Goal: Communication & Community: Answer question/provide support

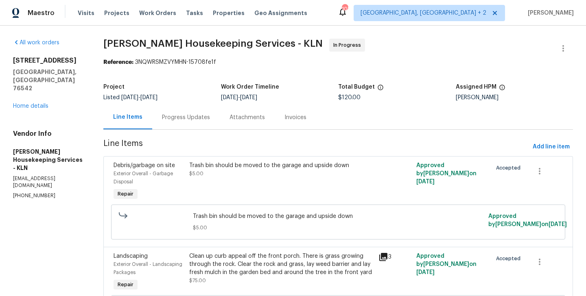
click at [191, 135] on section "[PERSON_NAME] Housekeeping Services - KLN In Progress Reference: 3NQWRSMZVYMHN-…" at bounding box center [337, 284] width 469 height 491
click at [185, 122] on div "Progress Updates" at bounding box center [186, 117] width 68 height 24
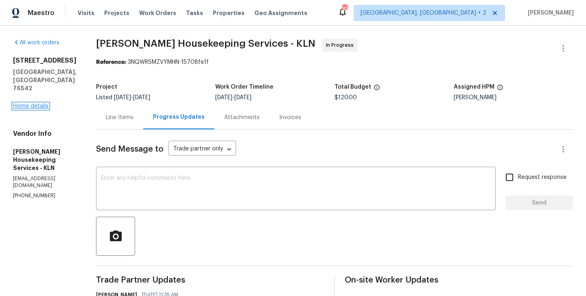
click at [30, 103] on link "Home details" at bounding box center [30, 106] width 35 height 6
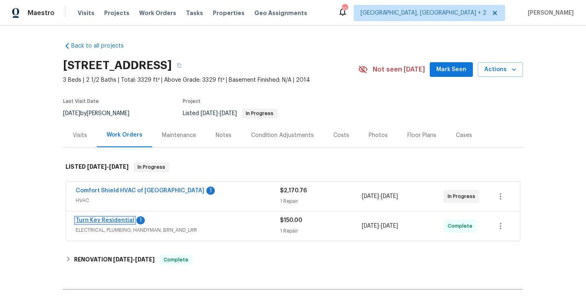
click at [113, 221] on link "Turn Key Residential" at bounding box center [105, 221] width 59 height 6
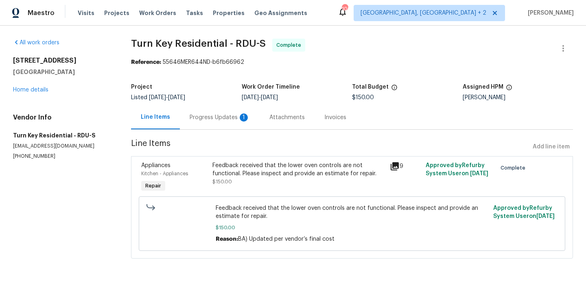
click at [208, 122] on div "Progress Updates 1" at bounding box center [220, 117] width 80 height 24
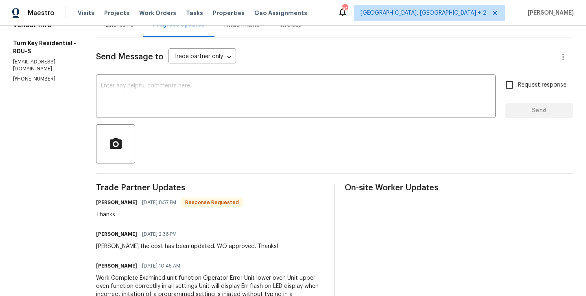
scroll to position [140, 0]
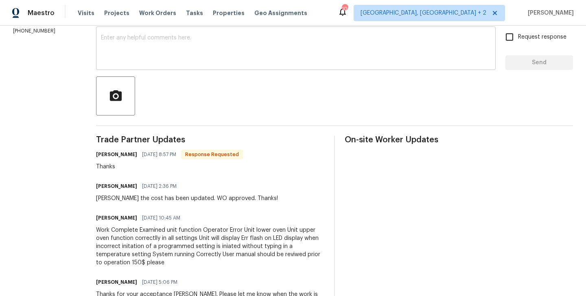
click at [146, 41] on textarea at bounding box center [296, 49] width 390 height 28
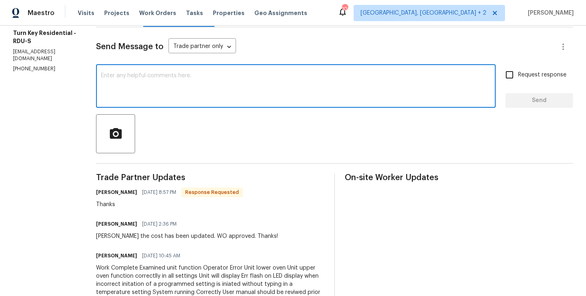
scroll to position [103, 0]
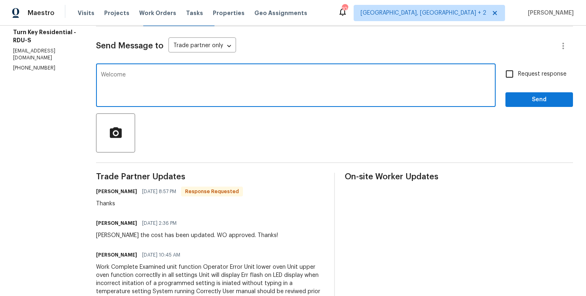
type textarea "Welcome"
click at [525, 97] on span "Send" at bounding box center [539, 100] width 55 height 10
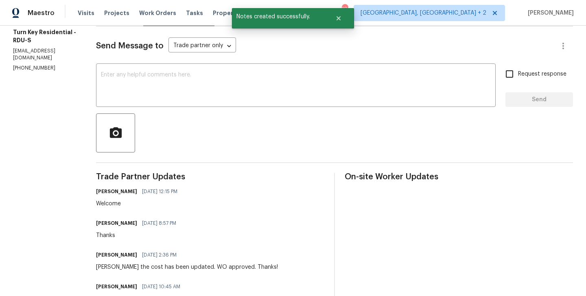
scroll to position [0, 0]
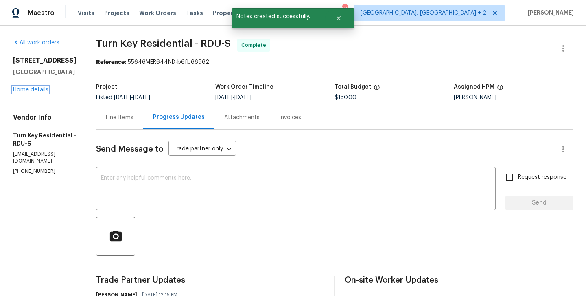
click at [25, 89] on link "Home details" at bounding box center [30, 90] width 35 height 6
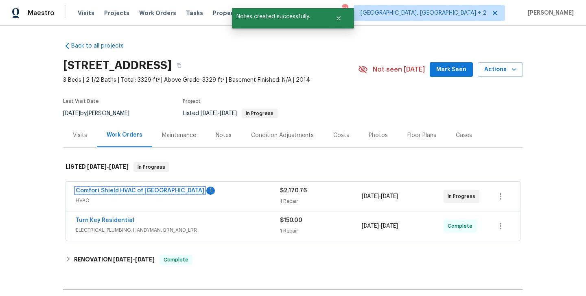
click at [128, 191] on link "Comfort Shield HVAC of NC" at bounding box center [140, 191] width 129 height 6
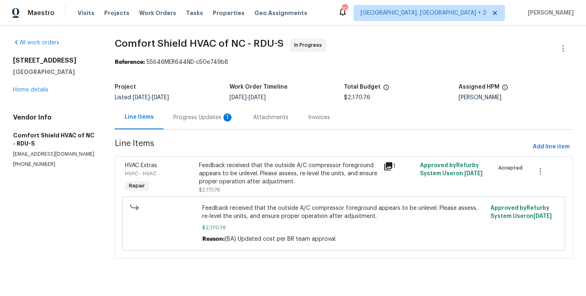
click at [220, 124] on div "Progress Updates 1" at bounding box center [204, 117] width 80 height 24
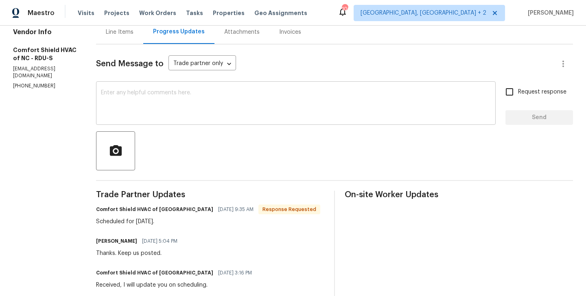
scroll to position [86, 0]
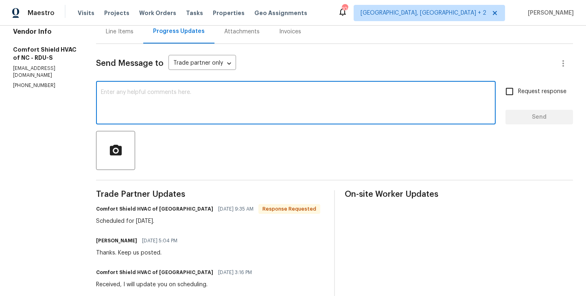
click at [173, 95] on textarea at bounding box center [296, 103] width 390 height 28
click at [203, 111] on textarea at bounding box center [296, 103] width 390 height 28
type textarea "Thanks Team, Keep us posted."
click at [550, 100] on div "Request response Send" at bounding box center [539, 103] width 68 height 41
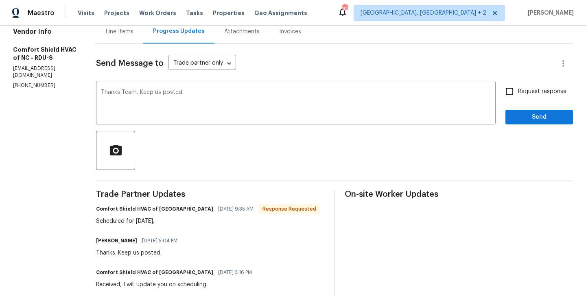
click at [523, 100] on label "Request response" at bounding box center [533, 91] width 65 height 17
click at [518, 100] on input "Request response" at bounding box center [509, 91] width 17 height 17
checkbox input "true"
click at [518, 118] on span "Send" at bounding box center [539, 117] width 55 height 10
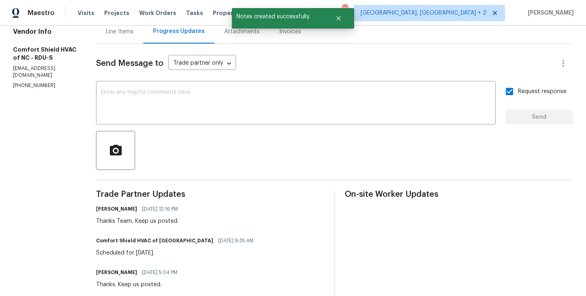
scroll to position [0, 0]
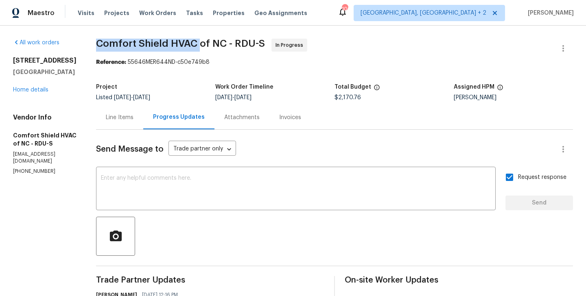
drag, startPoint x: 113, startPoint y: 41, endPoint x: 220, endPoint y: 45, distance: 106.6
copy span "Comfort Shield HVAC"
click at [32, 90] on link "Home details" at bounding box center [30, 90] width 35 height 6
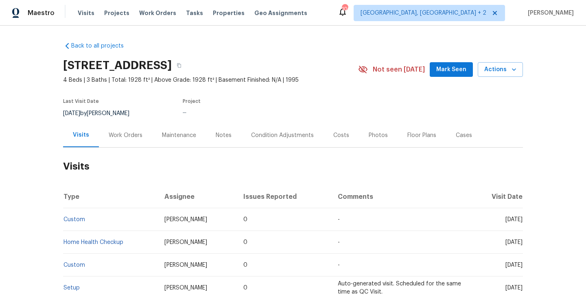
click at [127, 140] on div "Work Orders" at bounding box center [125, 135] width 53 height 24
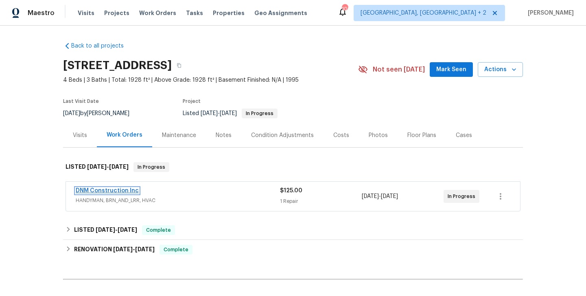
click at [126, 192] on link "DNM Construction Inc" at bounding box center [107, 191] width 63 height 6
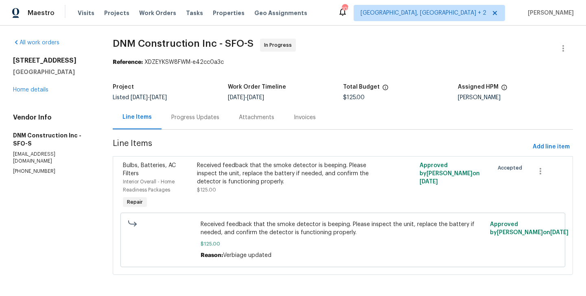
click at [126, 192] on span "Interior Overall - Home Readiness Packages" at bounding box center [149, 185] width 52 height 13
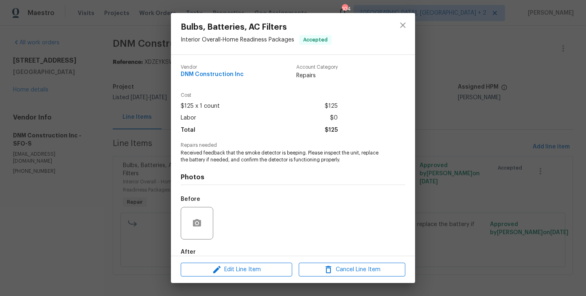
click at [126, 192] on div "Bulbs, Batteries, AC Filters Interior Overall - Home Readiness Packages Accepte…" at bounding box center [293, 148] width 586 height 296
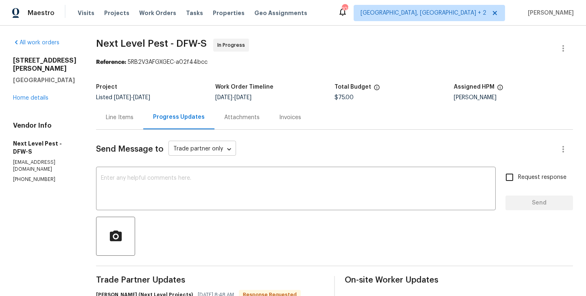
scroll to position [66, 0]
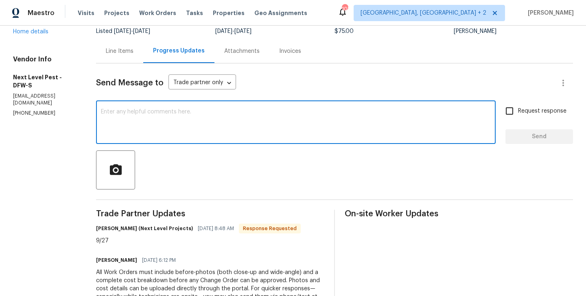
click at [151, 124] on textarea at bounding box center [296, 123] width 390 height 28
click at [126, 115] on textarea "Thanks [PERSON_NAME]. Keep us posted." at bounding box center [296, 123] width 390 height 28
click at [127, 115] on textarea "Thanks [PERSON_NAME]. Keep us posted." at bounding box center [296, 123] width 390 height 28
click at [127, 112] on textarea "Thanks [PERSON_NAME]. Keep us posted." at bounding box center [296, 123] width 390 height 28
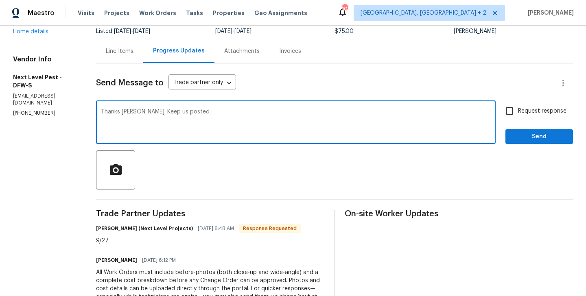
type textarea "Thanks Brandon. Keep us posted."
click at [540, 118] on label "Request response" at bounding box center [533, 111] width 65 height 17
click at [518, 118] on input "Request response" at bounding box center [509, 111] width 17 height 17
checkbox input "true"
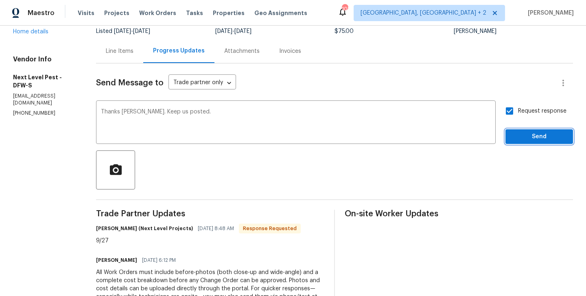
click at [524, 140] on span "Send" at bounding box center [539, 137] width 55 height 10
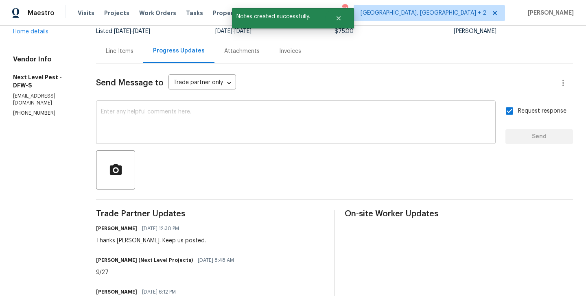
scroll to position [0, 0]
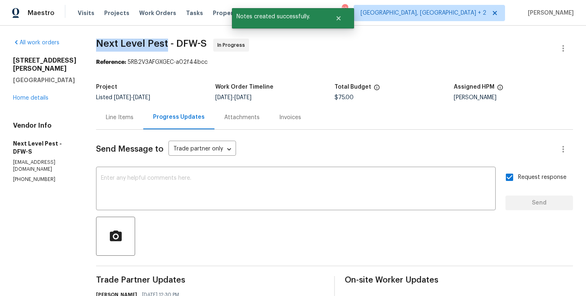
drag, startPoint x: 91, startPoint y: 43, endPoint x: 163, endPoint y: 46, distance: 71.7
click at [163, 46] on div "All work orders 3925 Wedgworth Rd S Fort Worth, TX 76133 Home details Vendor In…" at bounding box center [293, 260] width 586 height 469
copy span "Next Level Pest"
click at [28, 96] on link "Home details" at bounding box center [30, 98] width 35 height 6
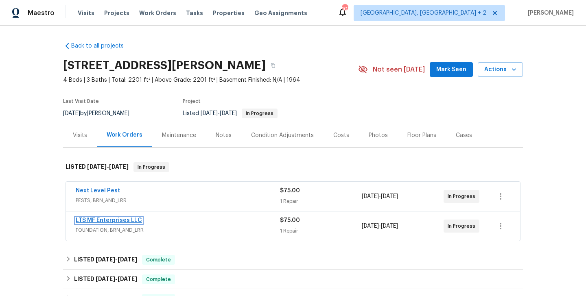
click at [124, 219] on link "LTS MF Enterprises LLC" at bounding box center [109, 221] width 66 height 6
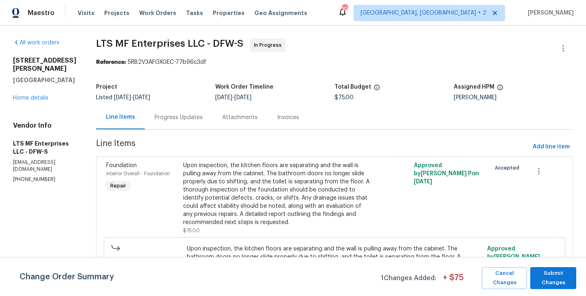
click at [184, 113] on div "Progress Updates" at bounding box center [179, 117] width 68 height 24
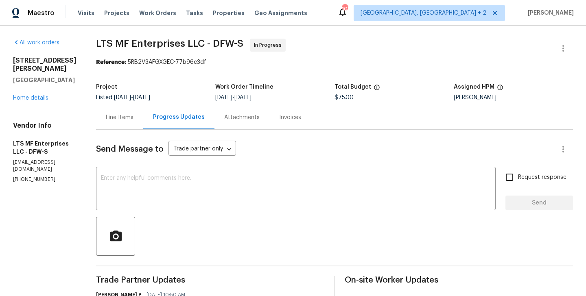
click at [39, 94] on div "3925 Wedgworth Rd S Fort Worth, TX 76133 Home details" at bounding box center [44, 80] width 63 height 46
click at [39, 96] on link "Home details" at bounding box center [30, 98] width 35 height 6
